Goal: Check status: Check status

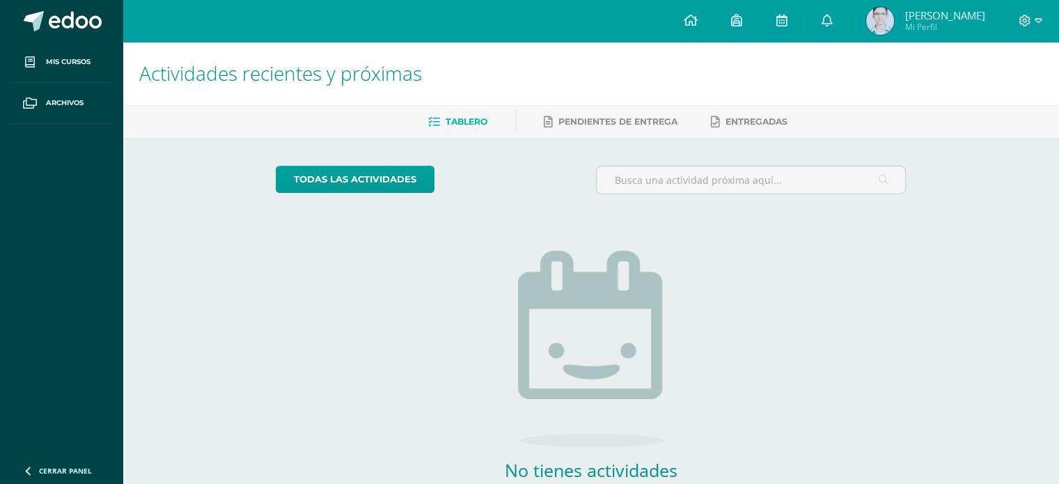
click at [922, 22] on span "Jonathan Josue Mi Perfil" at bounding box center [944, 21] width 80 height 22
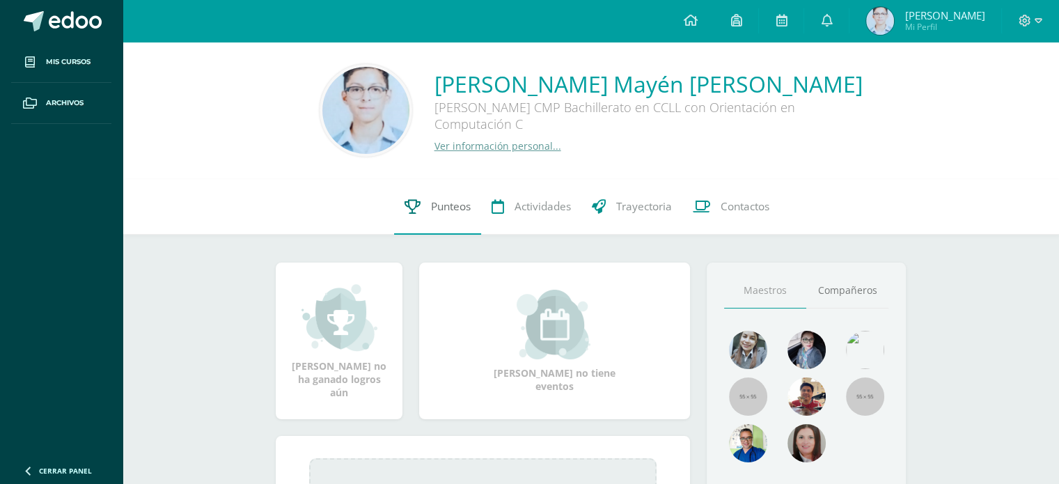
click at [445, 210] on span "Punteos" at bounding box center [451, 206] width 40 height 15
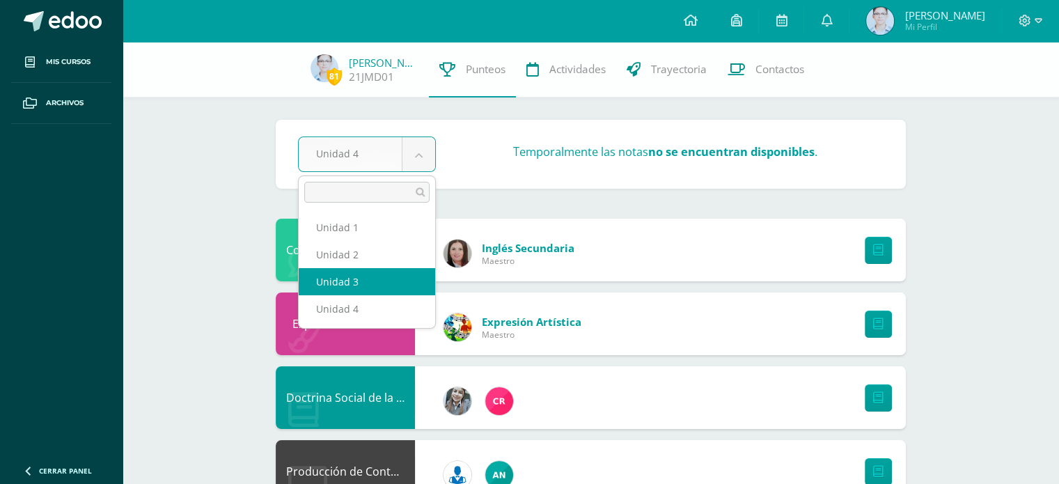
select select "Unidad 3"
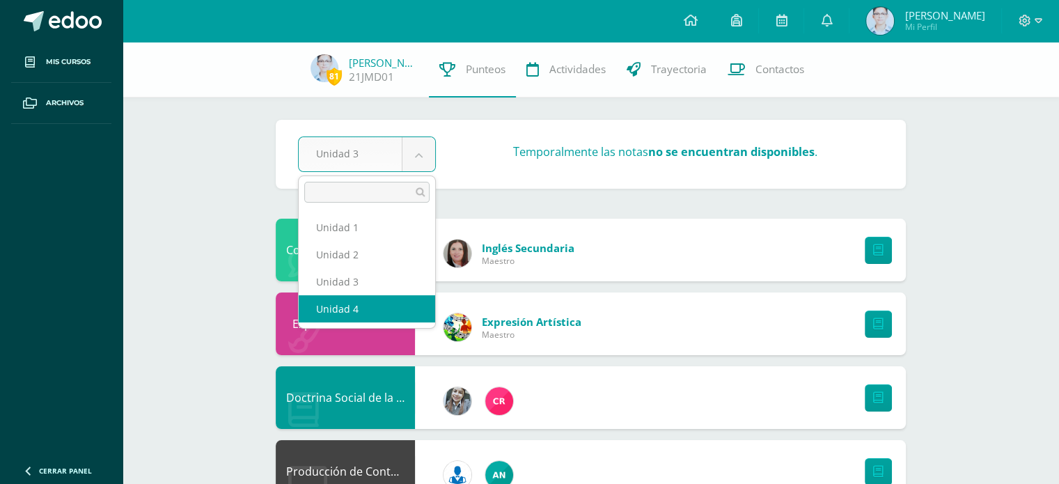
select select "Unidad 4"
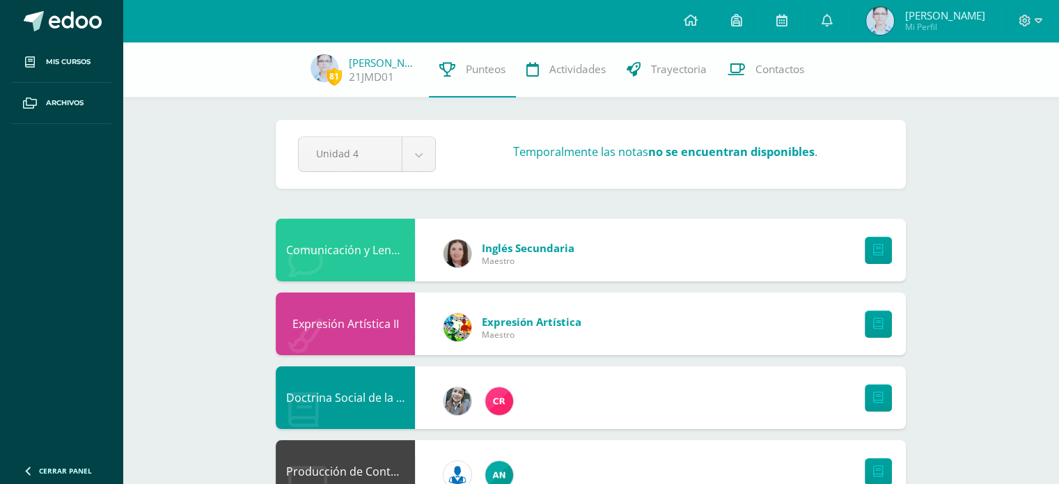
click at [708, 150] on strong "no se encuentran disponibles" at bounding box center [731, 151] width 166 height 15
click at [526, 160] on div "Temporalmente las notas no se encuentran disponibles ." at bounding box center [664, 154] width 447 height 21
